Goal: Transaction & Acquisition: Purchase product/service

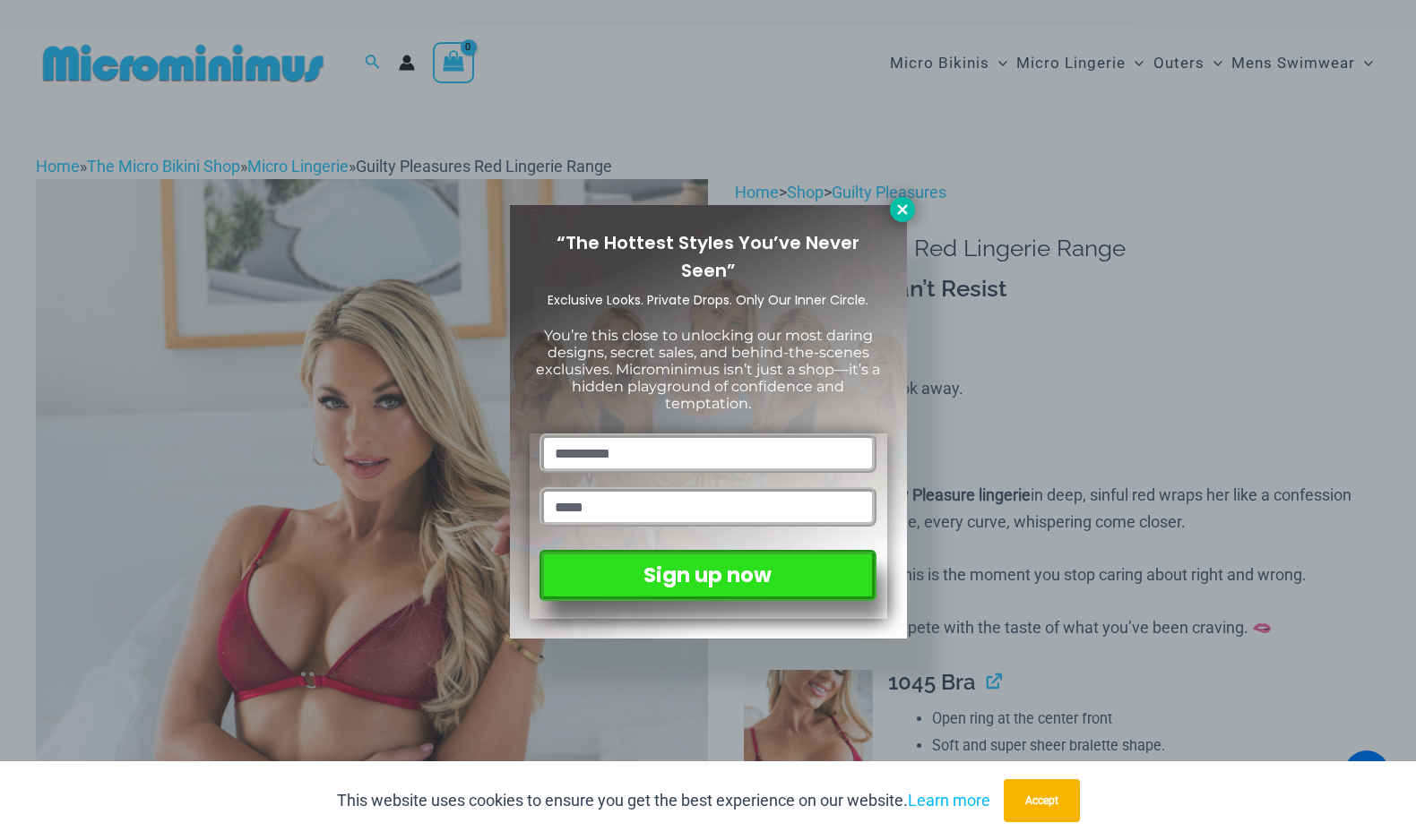
click at [902, 211] on icon at bounding box center [902, 209] width 10 height 10
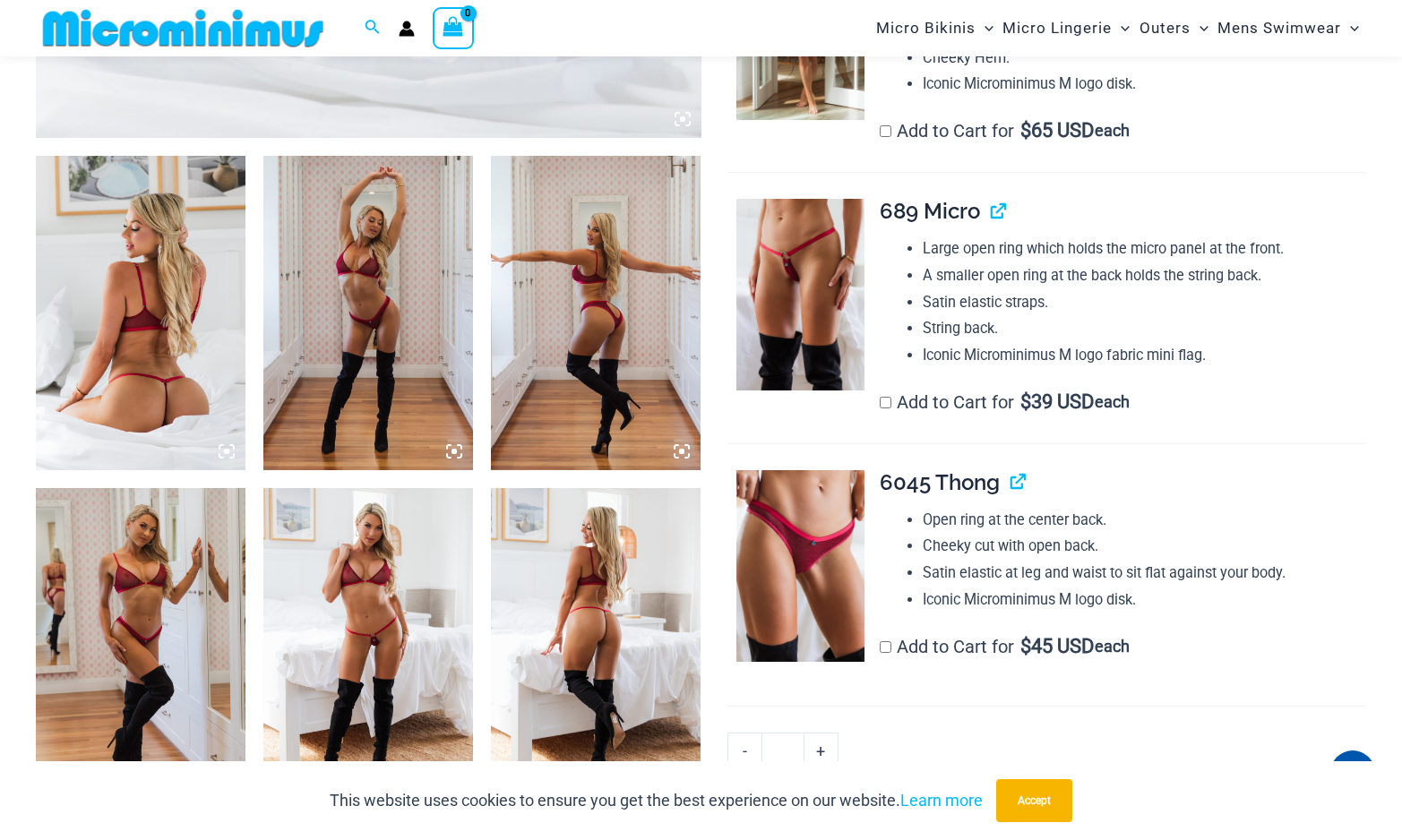
scroll to position [1058, 0]
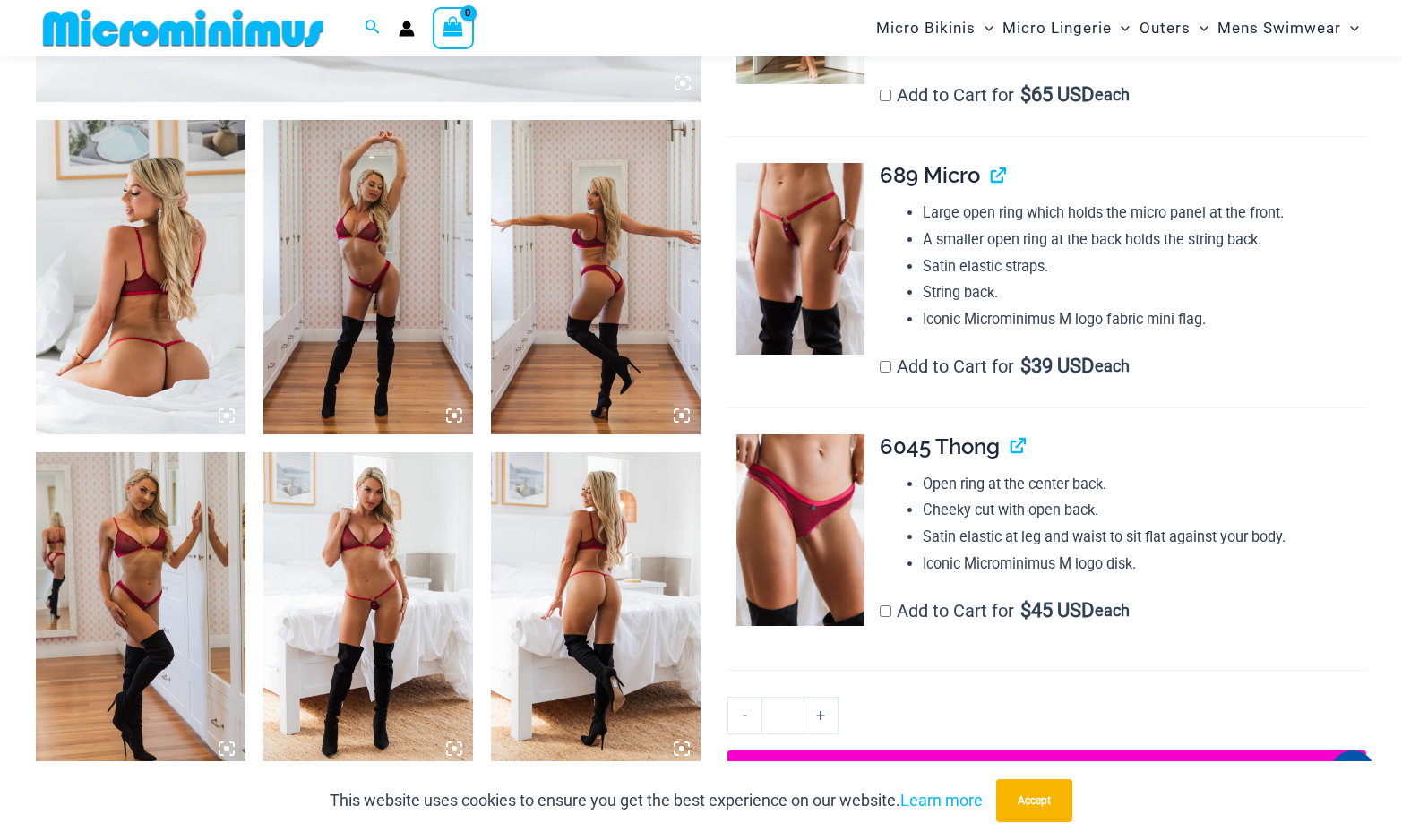
click at [200, 289] on img at bounding box center [141, 277] width 210 height 314
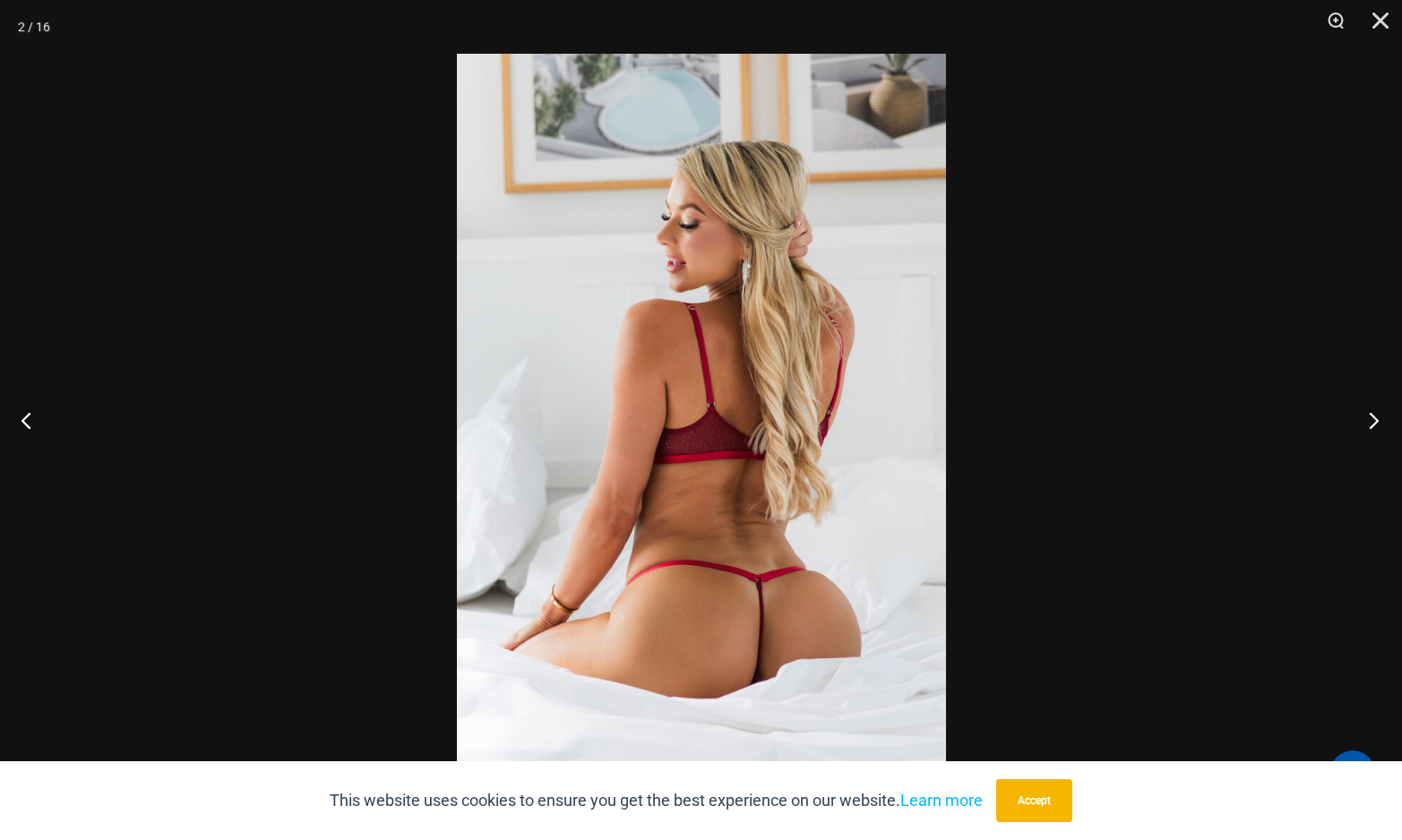
click at [1369, 422] on button "Next" at bounding box center [1369, 420] width 68 height 89
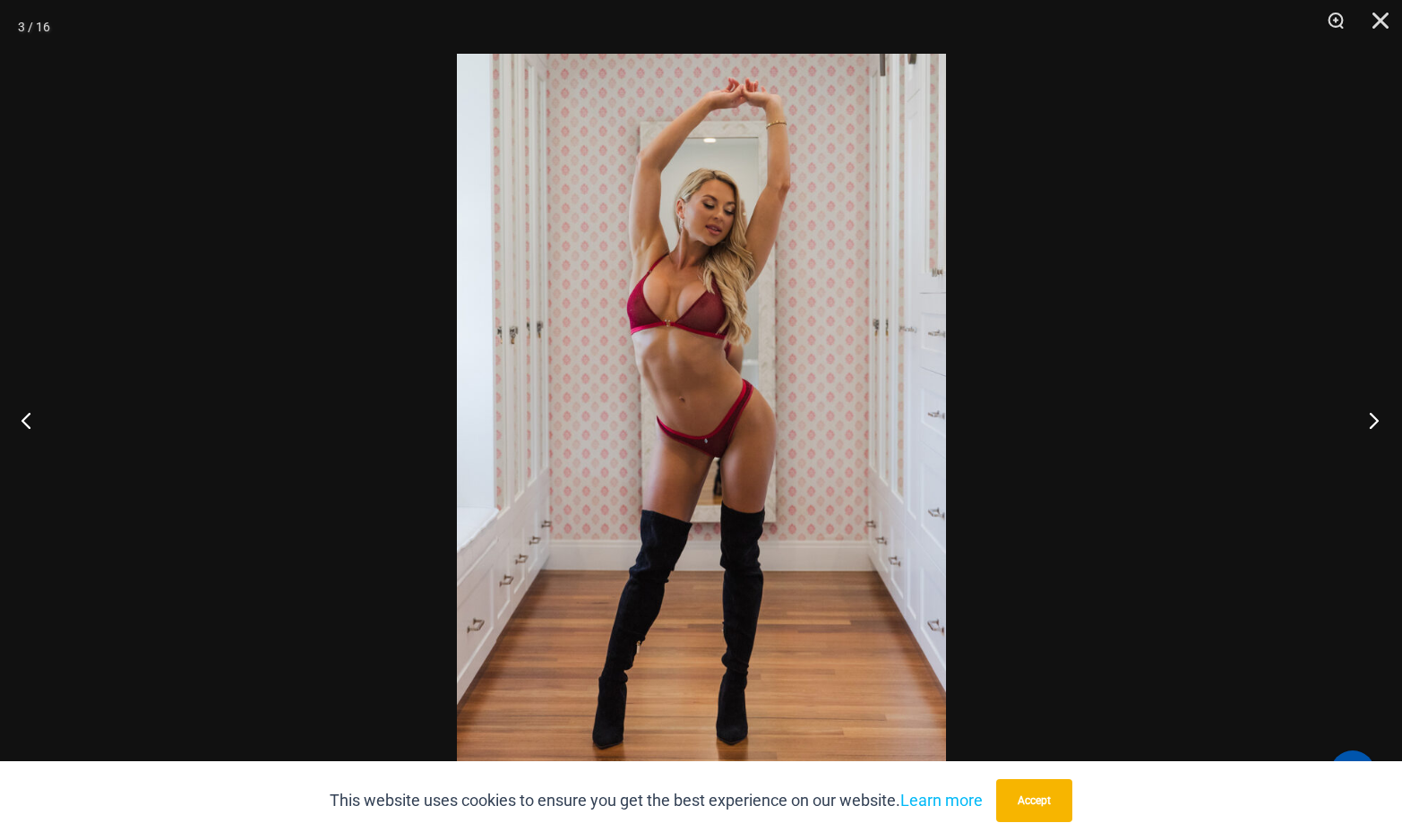
click at [1369, 422] on button "Next" at bounding box center [1369, 420] width 68 height 89
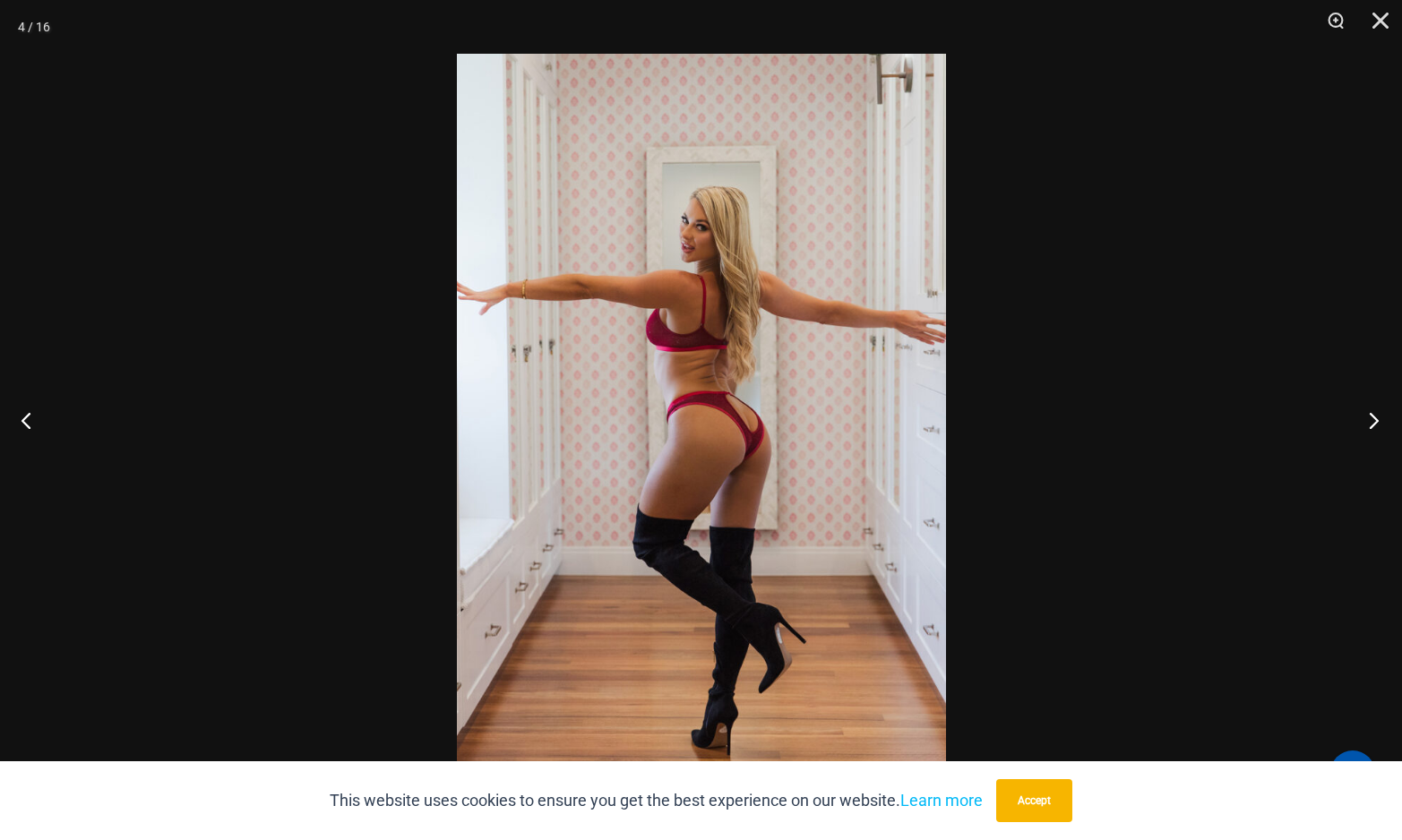
click at [1369, 422] on button "Next" at bounding box center [1369, 420] width 68 height 89
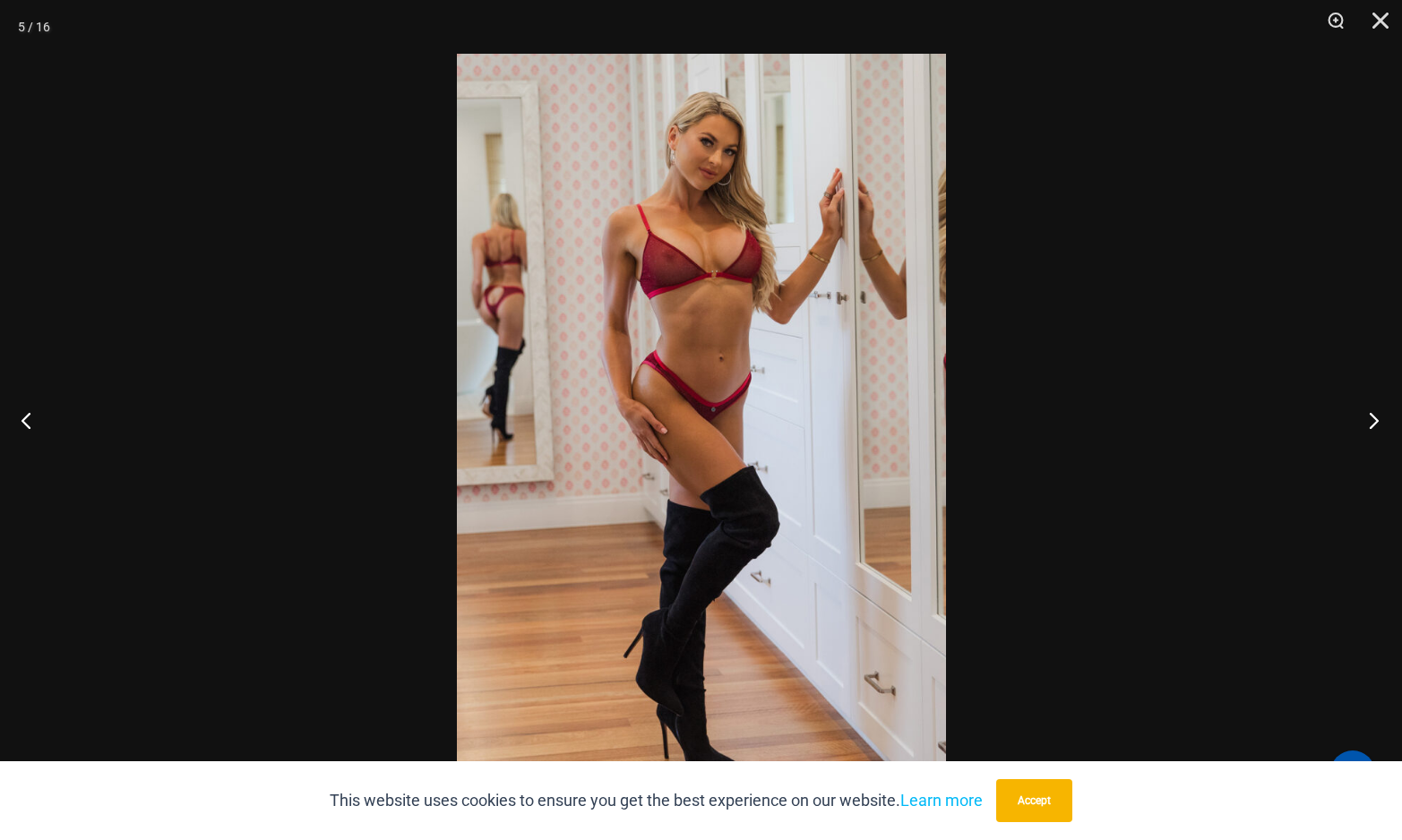
click at [1369, 422] on button "Next" at bounding box center [1369, 420] width 68 height 89
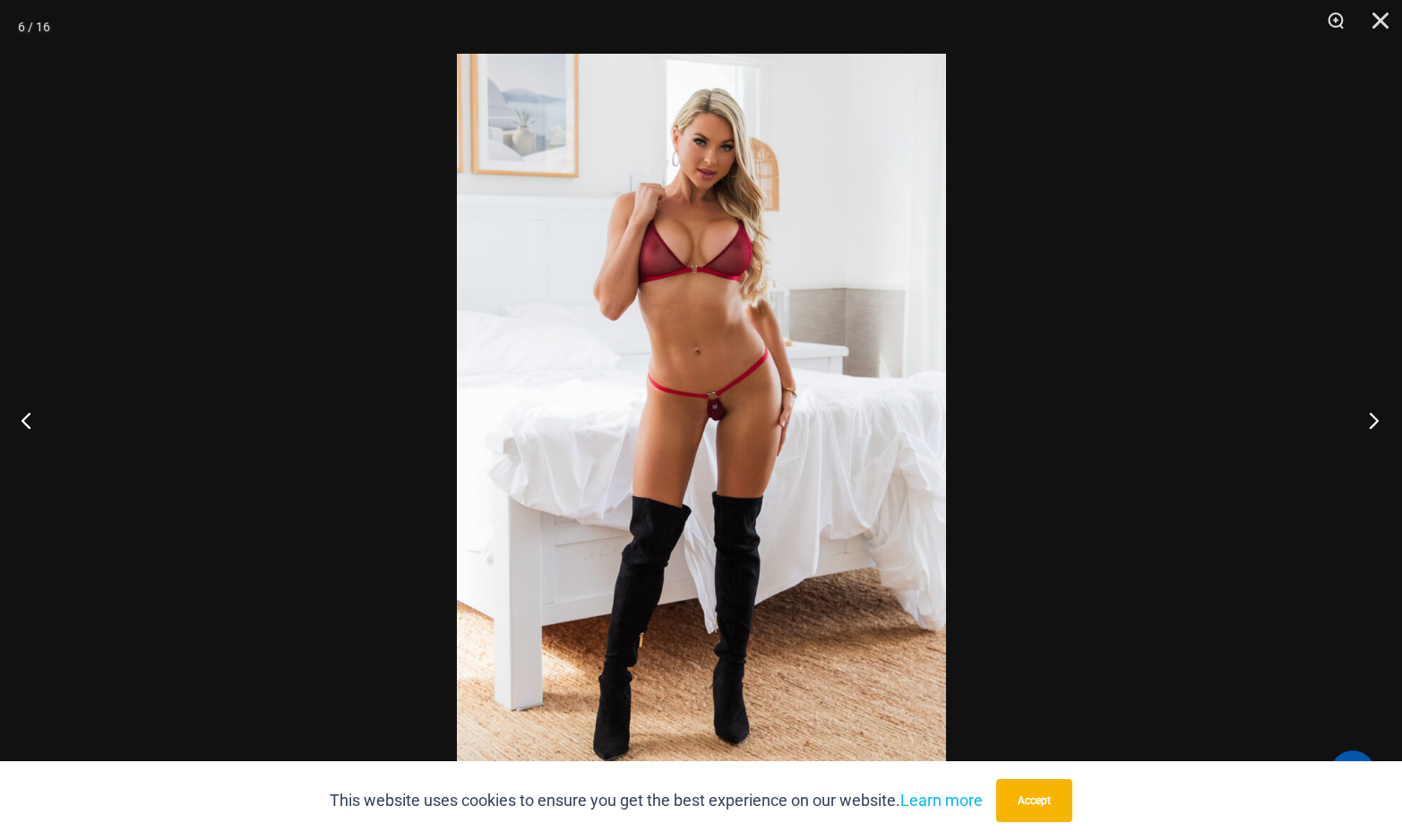
click at [1369, 422] on button "Next" at bounding box center [1369, 420] width 68 height 89
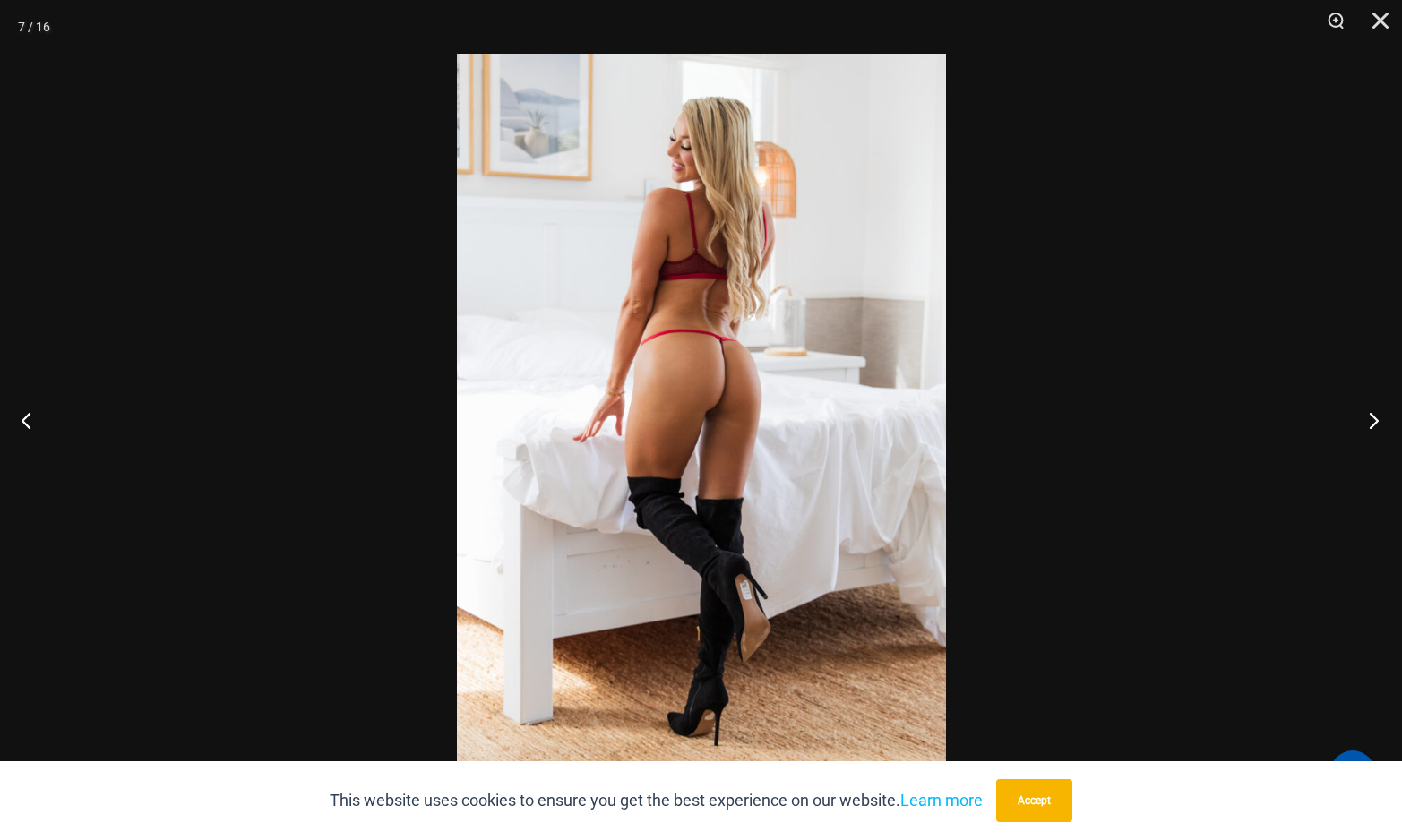
click at [1369, 422] on button "Next" at bounding box center [1369, 420] width 68 height 89
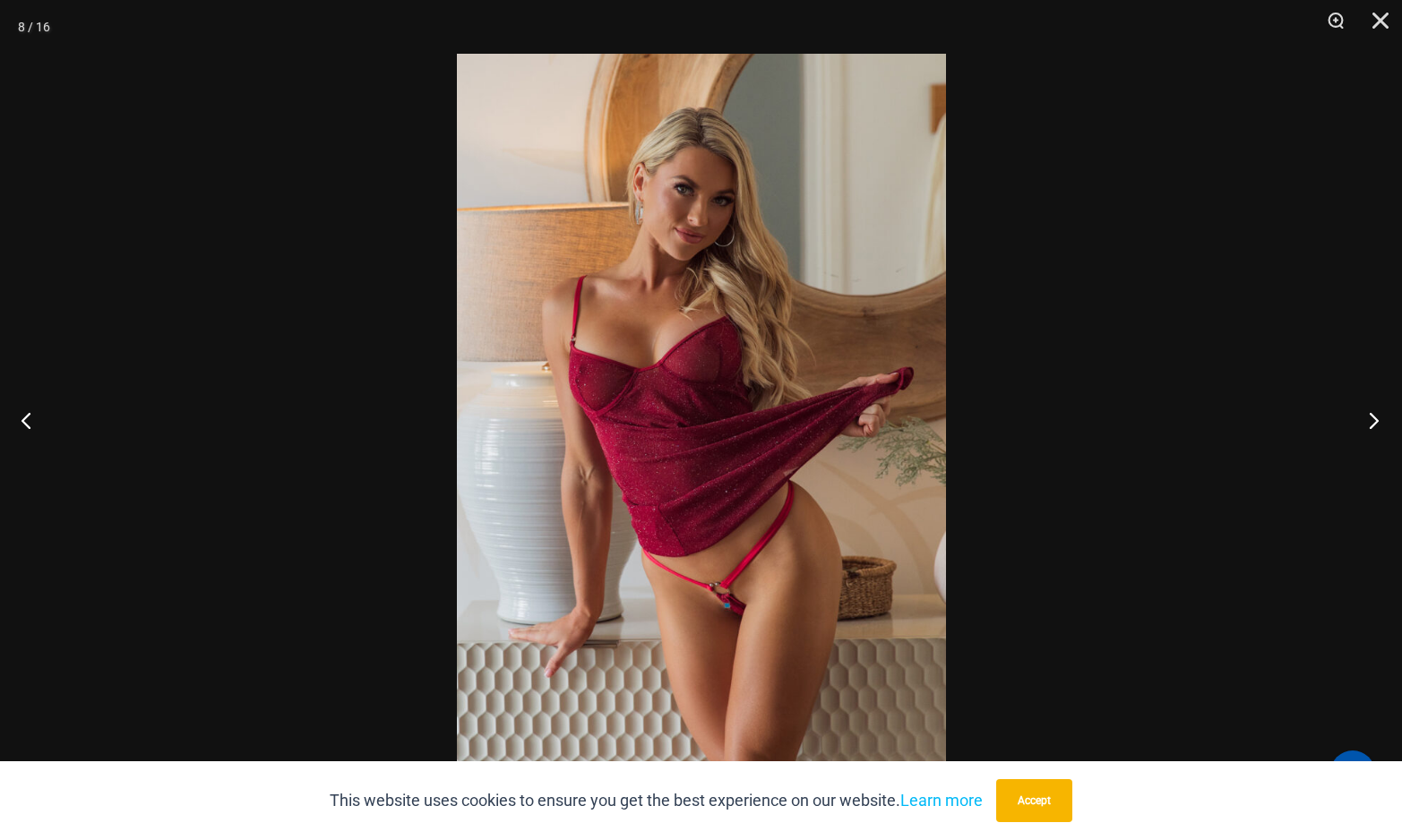
click at [1369, 422] on button "Next" at bounding box center [1369, 420] width 68 height 89
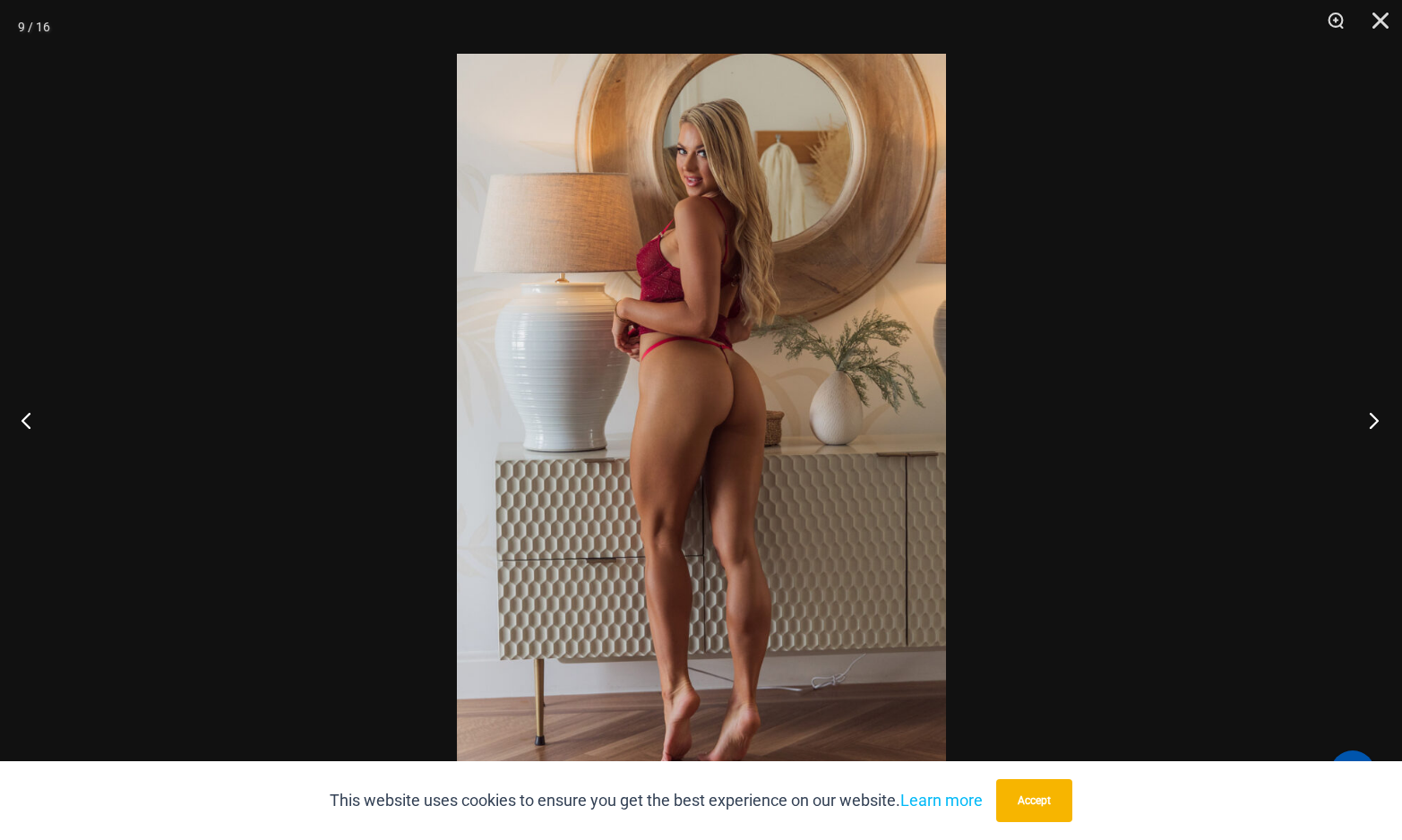
click at [1369, 422] on button "Next" at bounding box center [1369, 420] width 68 height 89
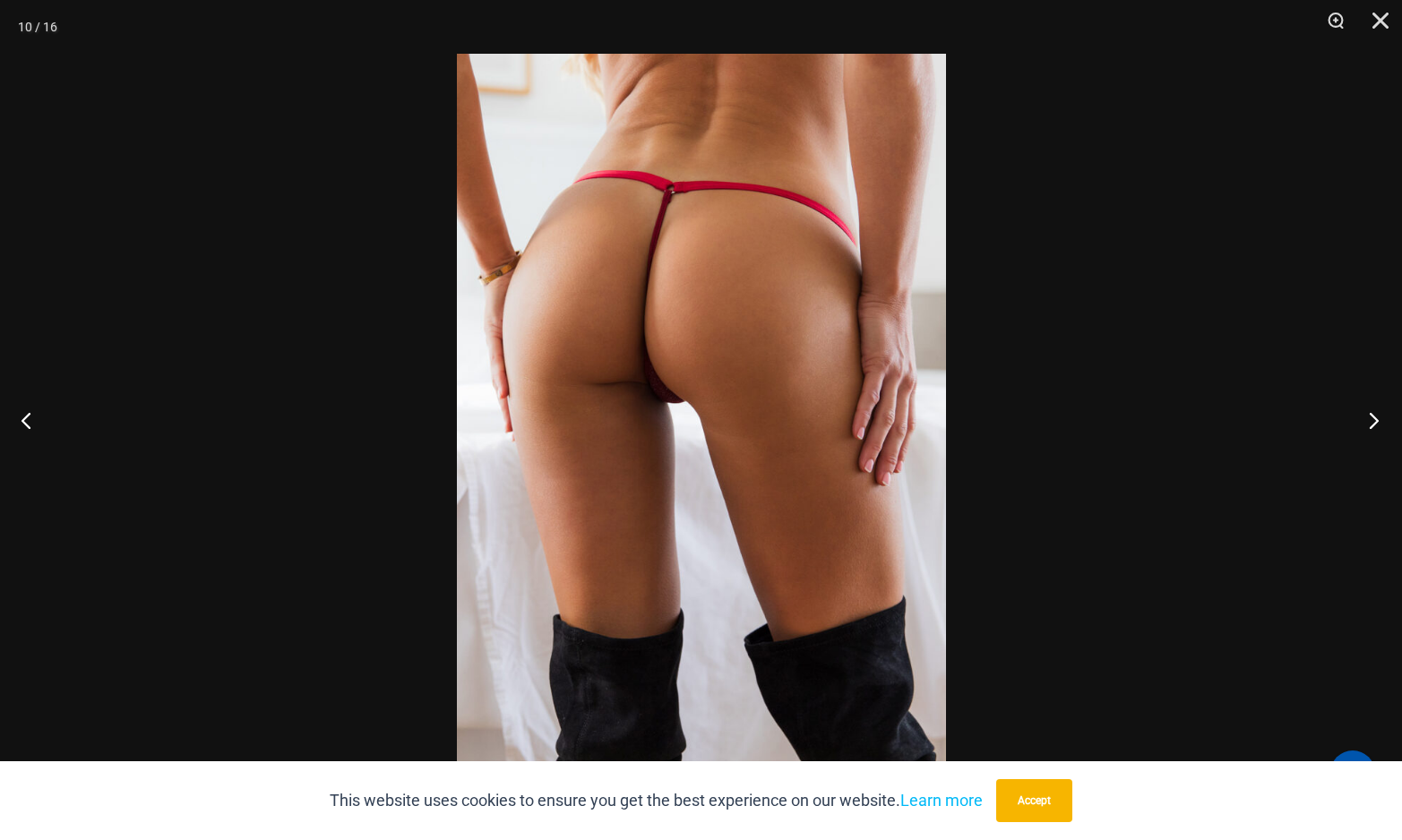
click at [1369, 422] on button "Next" at bounding box center [1369, 420] width 68 height 89
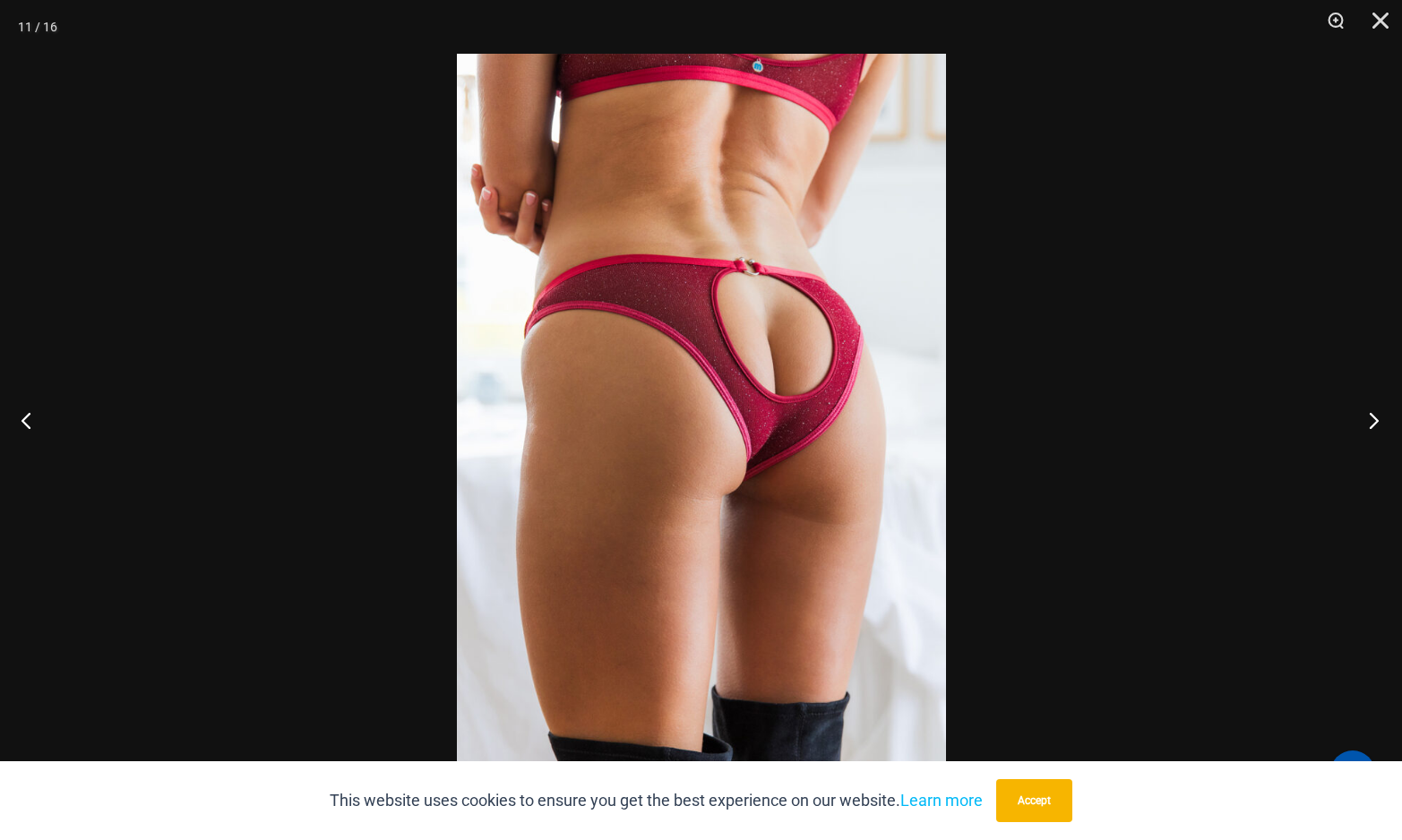
click at [1369, 422] on button "Next" at bounding box center [1369, 420] width 68 height 89
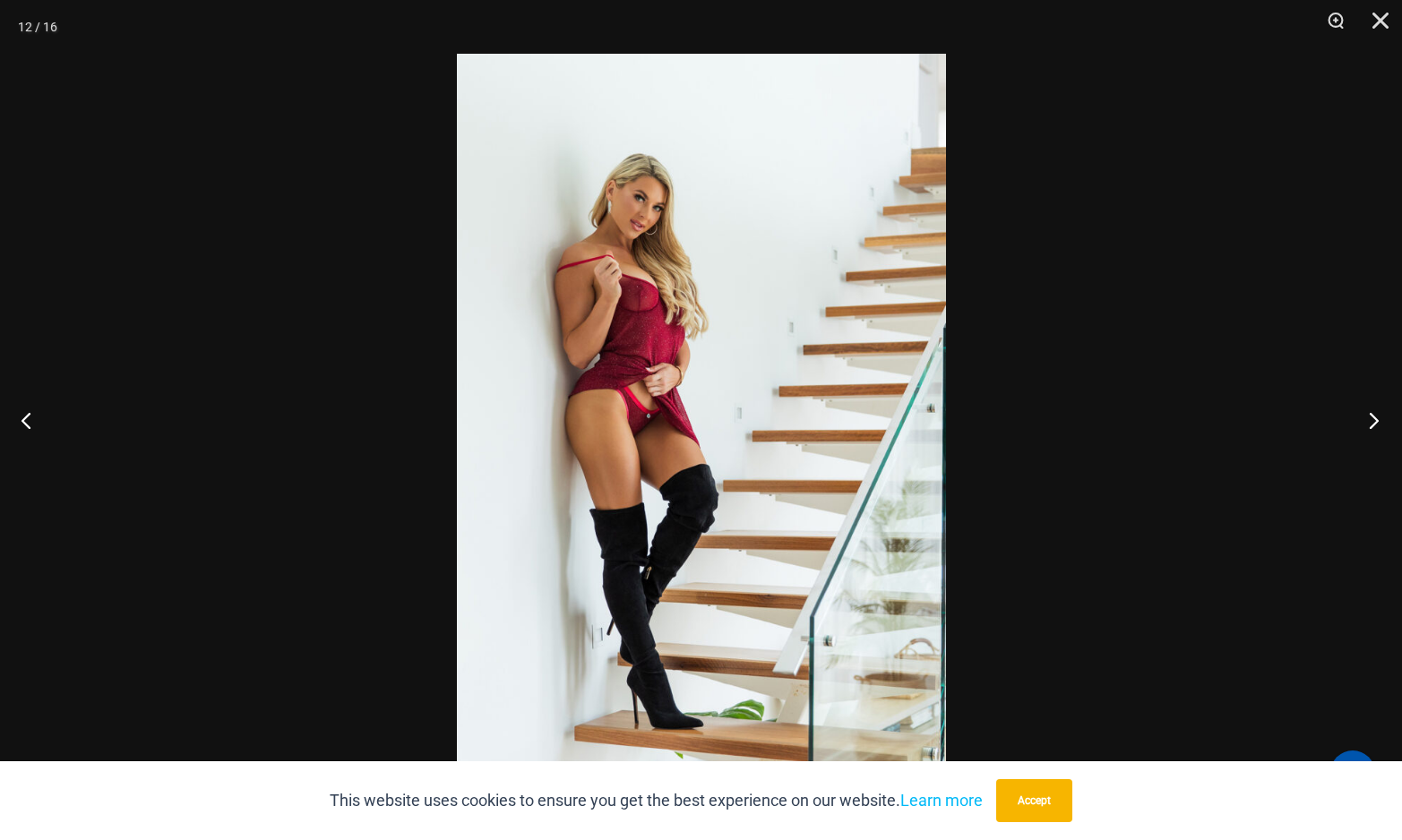
click at [1369, 422] on button "Next" at bounding box center [1369, 420] width 68 height 89
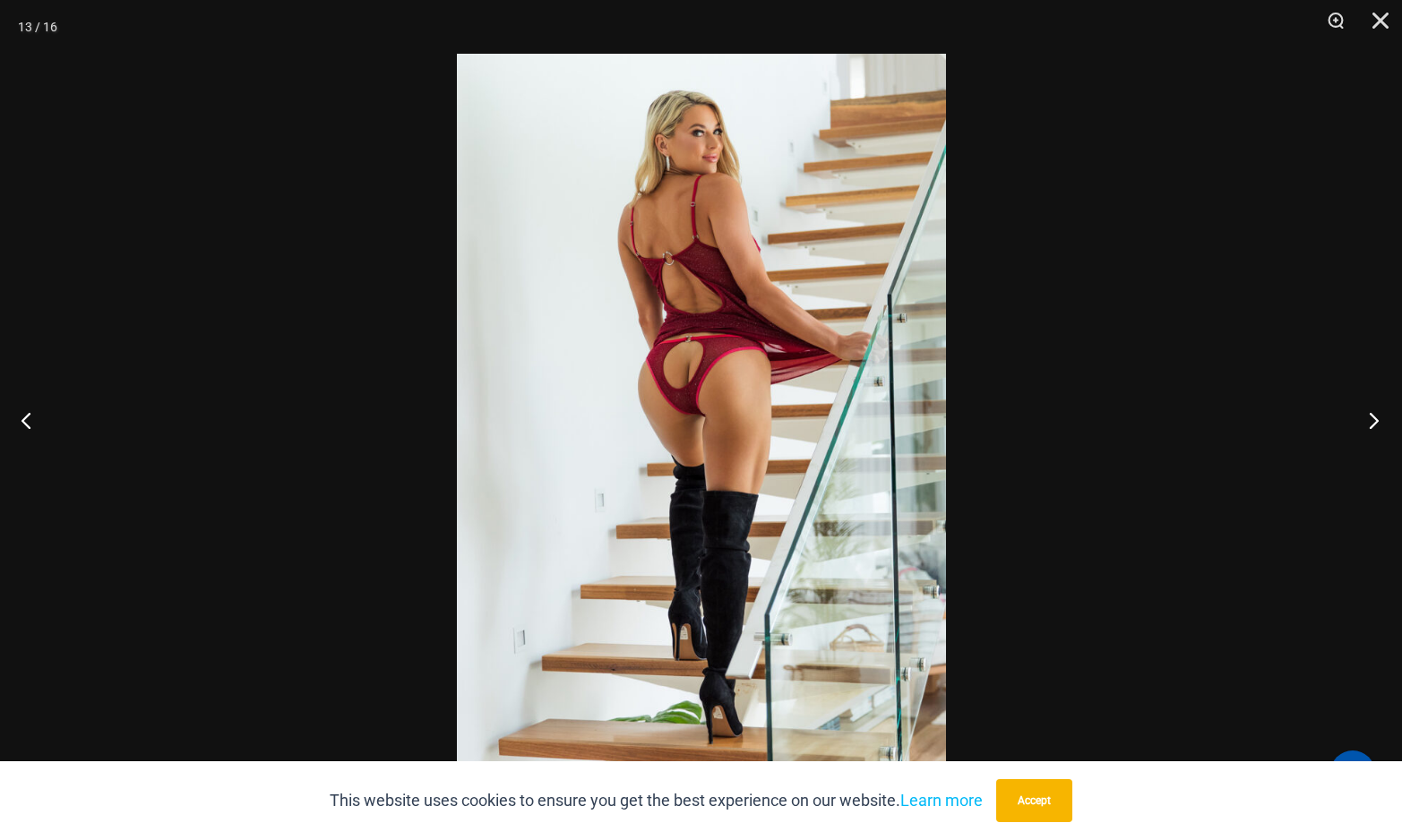
click at [1369, 422] on button "Next" at bounding box center [1369, 420] width 68 height 89
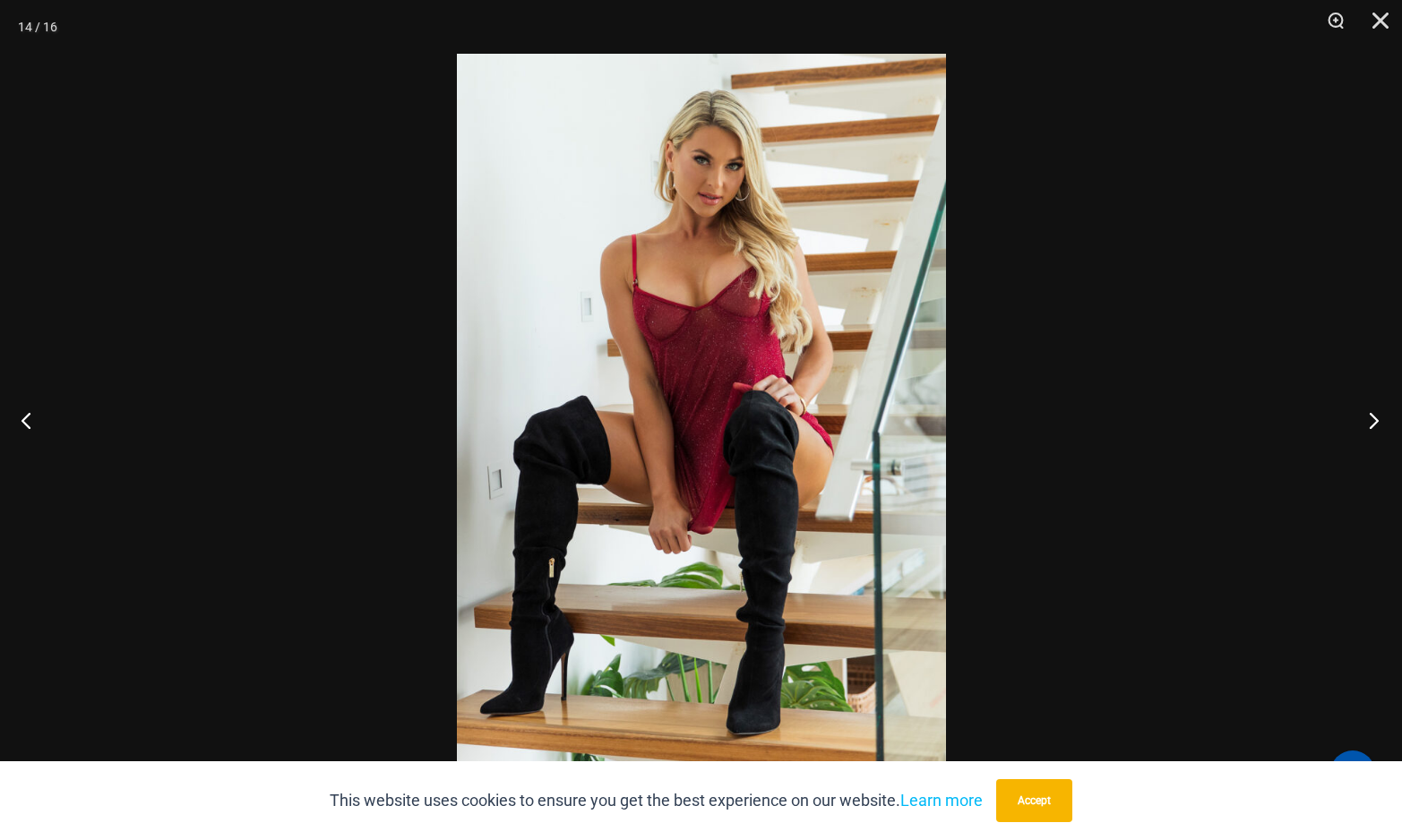
click at [1369, 422] on button "Next" at bounding box center [1369, 420] width 68 height 89
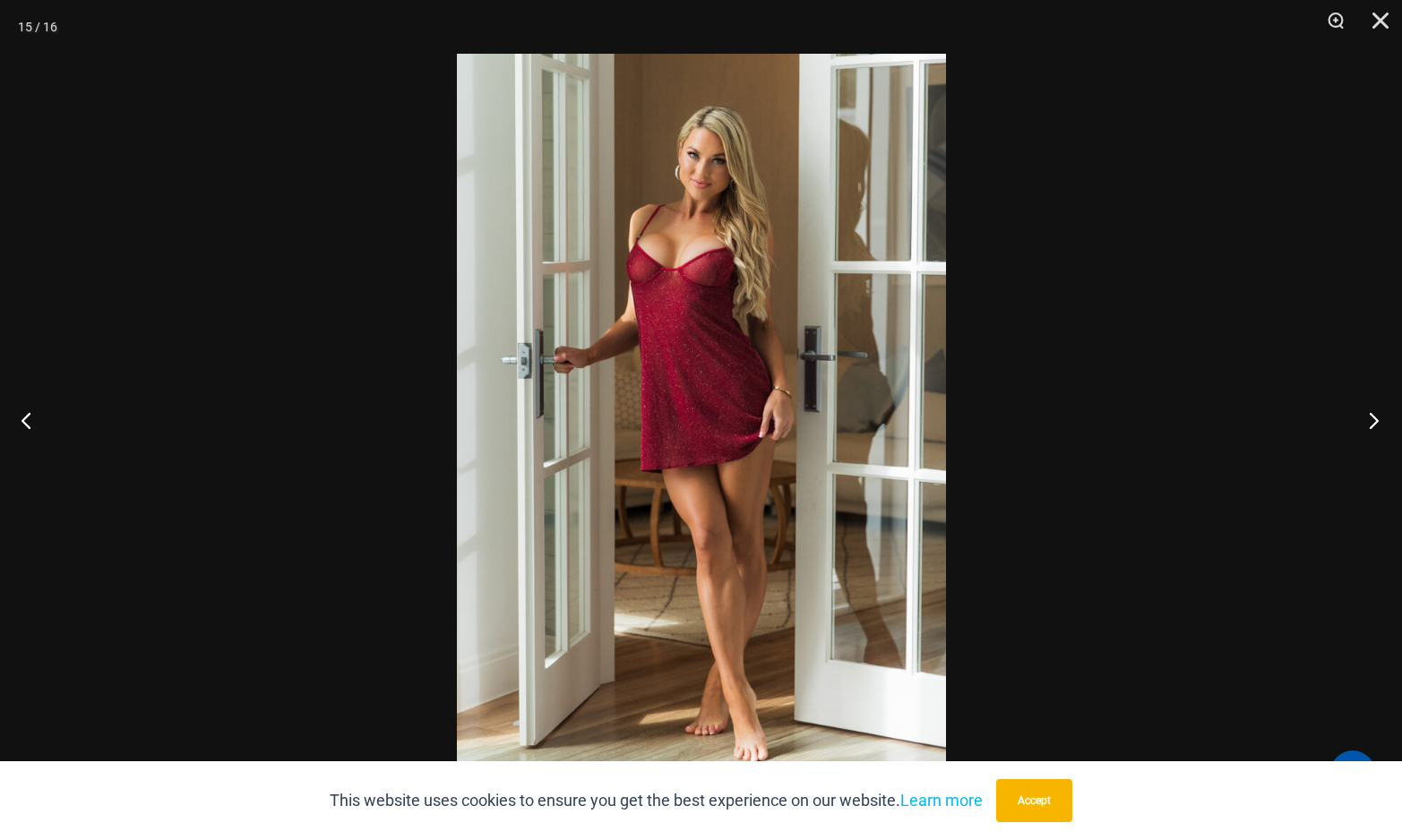
click at [1369, 422] on button "Next" at bounding box center [1369, 420] width 68 height 89
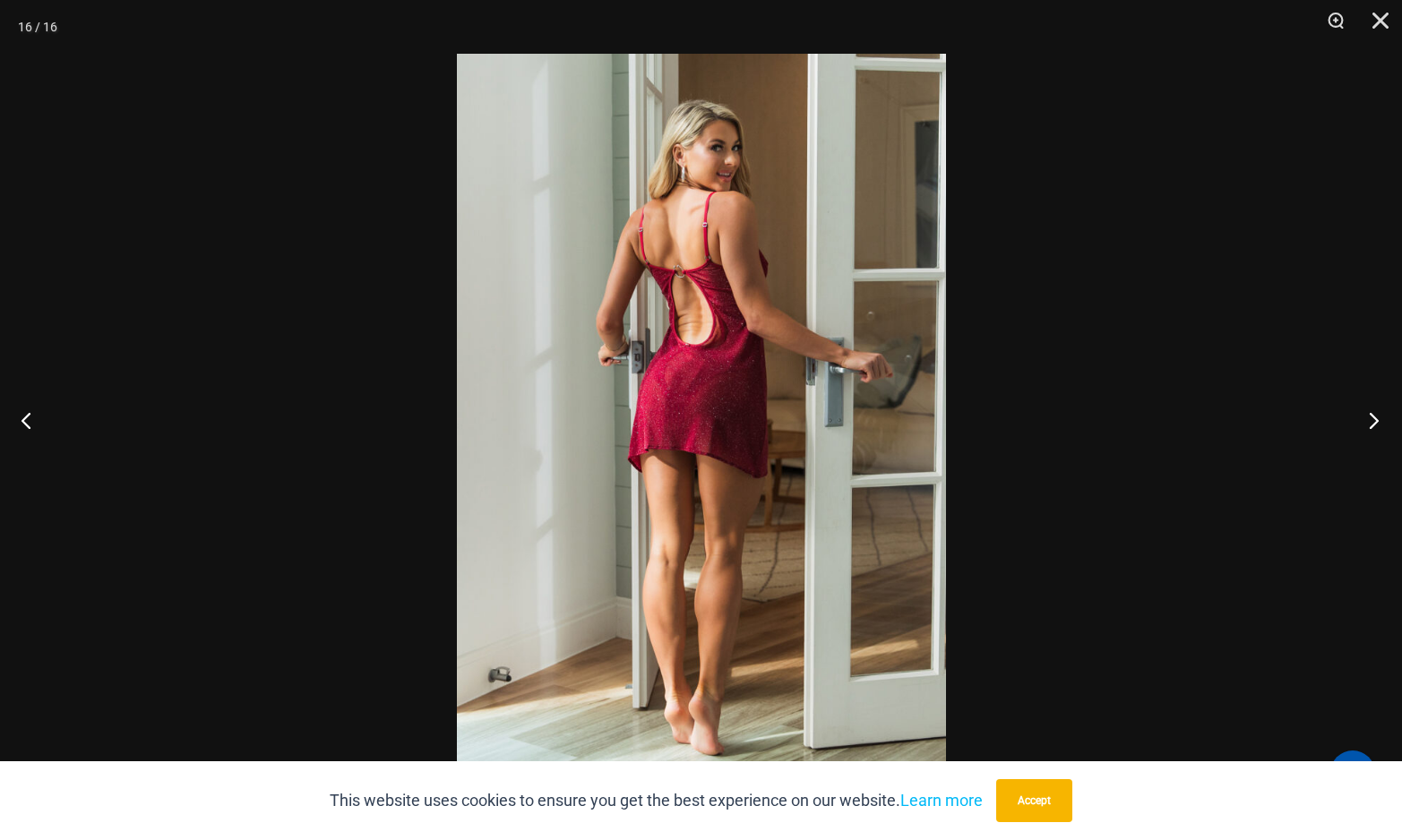
click at [1369, 422] on button "Next" at bounding box center [1369, 420] width 68 height 89
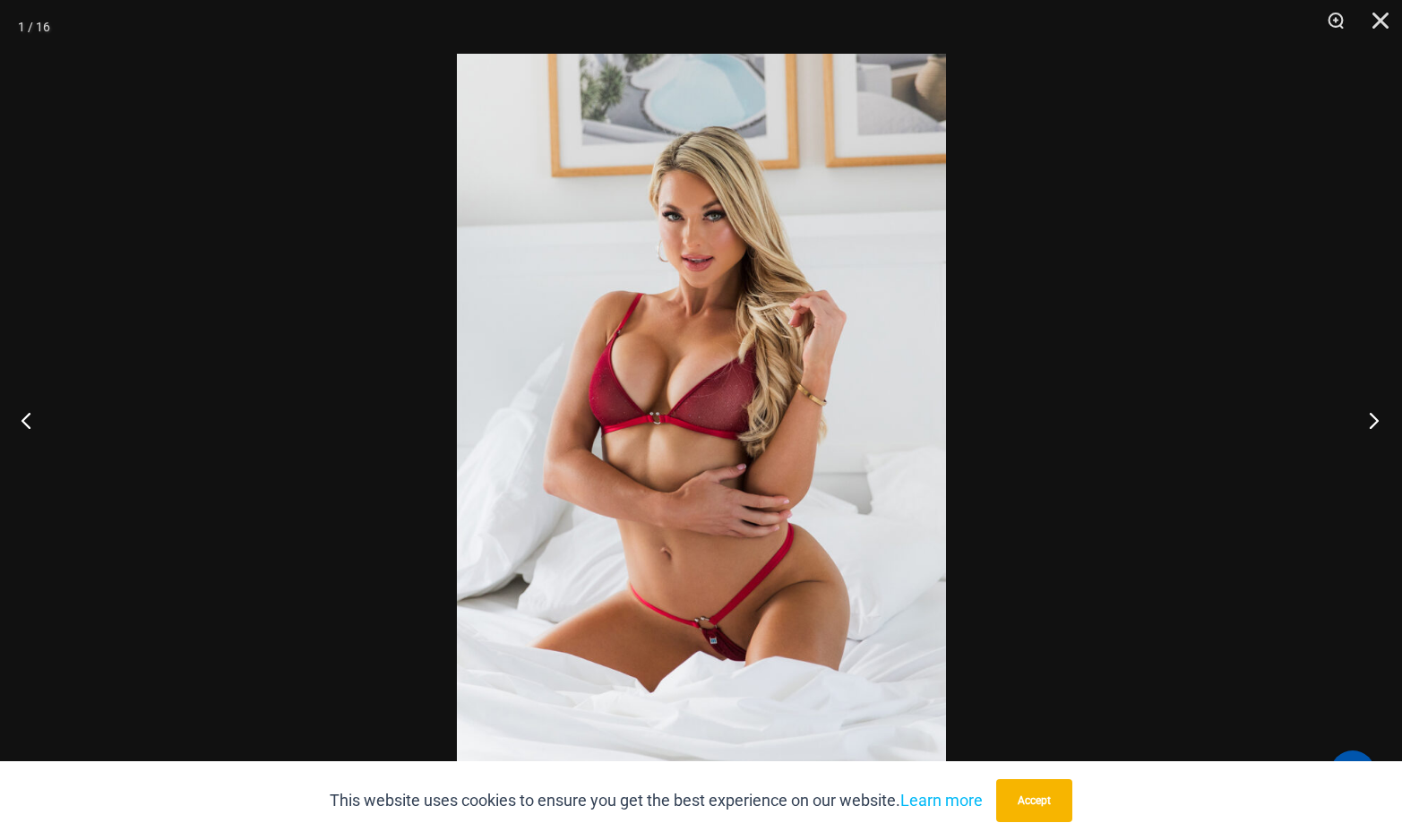
click at [1372, 417] on button "Next" at bounding box center [1369, 420] width 68 height 89
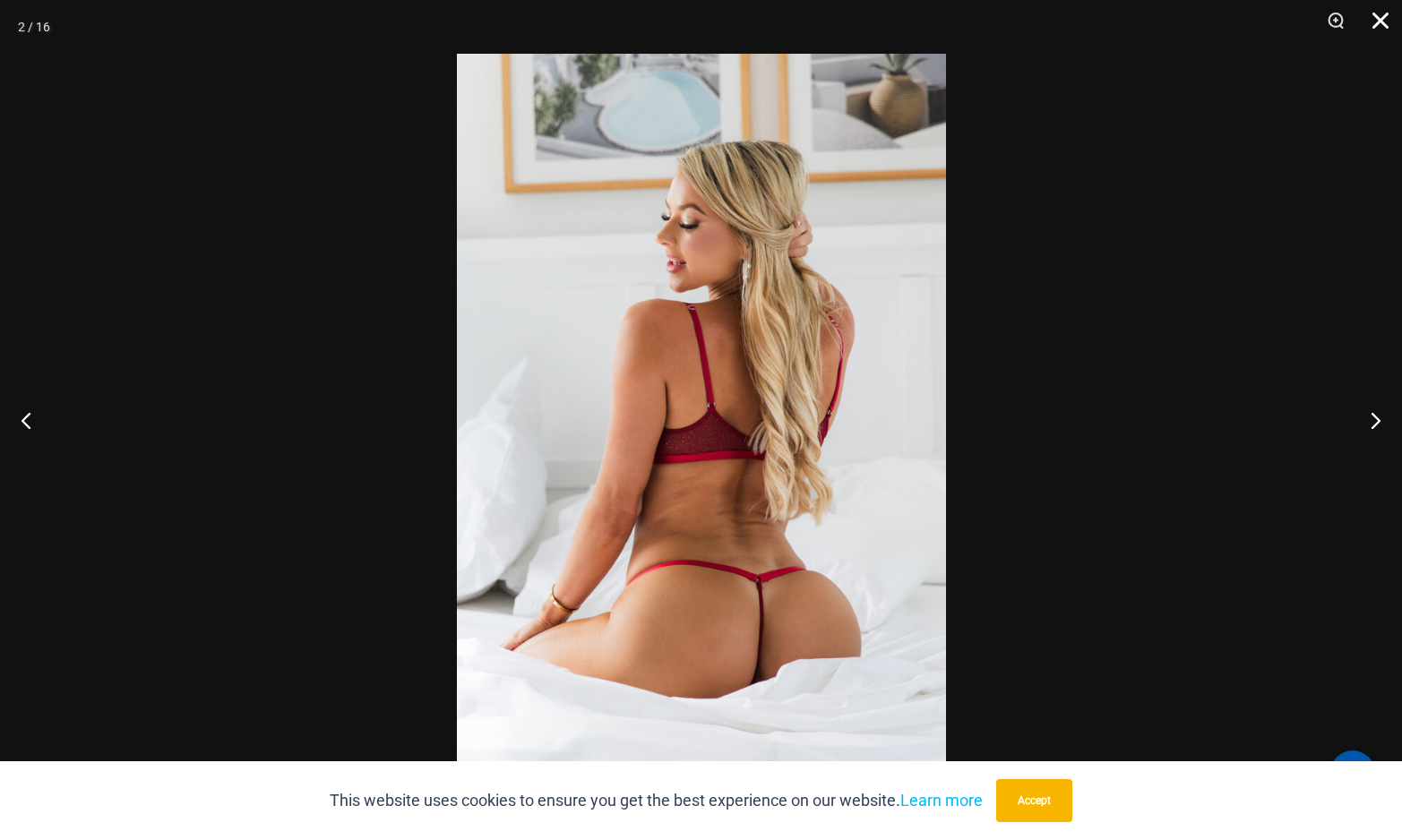
click at [1376, 20] on button "Close" at bounding box center [1374, 26] width 45 height 54
